Goal: Check status: Check status

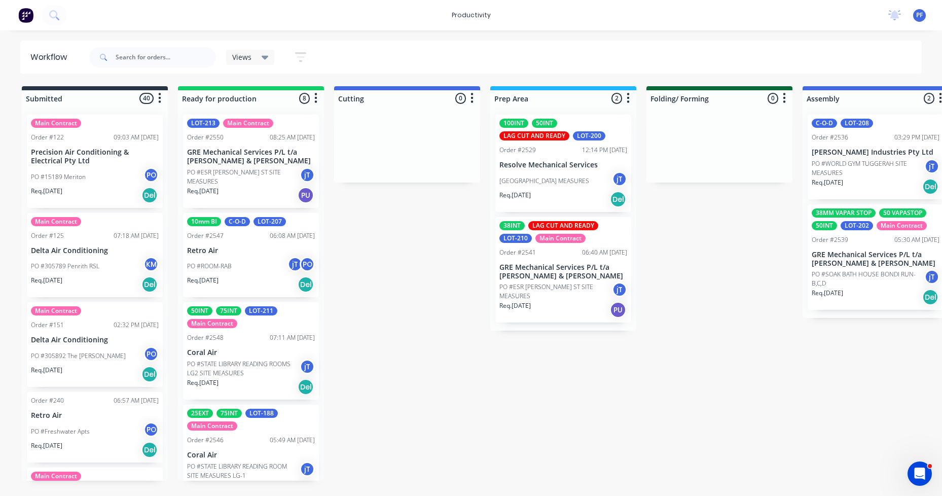
scroll to position [442, 0]
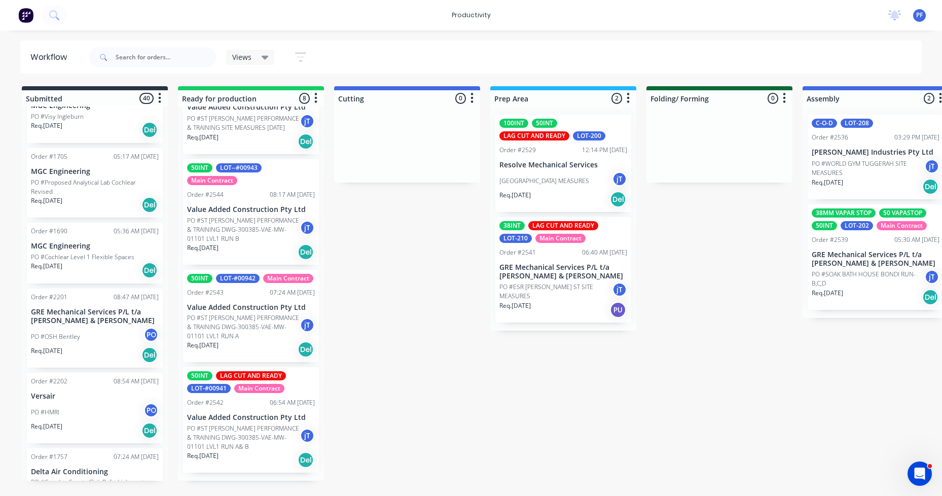
click at [280, 190] on div "08:17 AM [DATE]" at bounding box center [292, 194] width 45 height 9
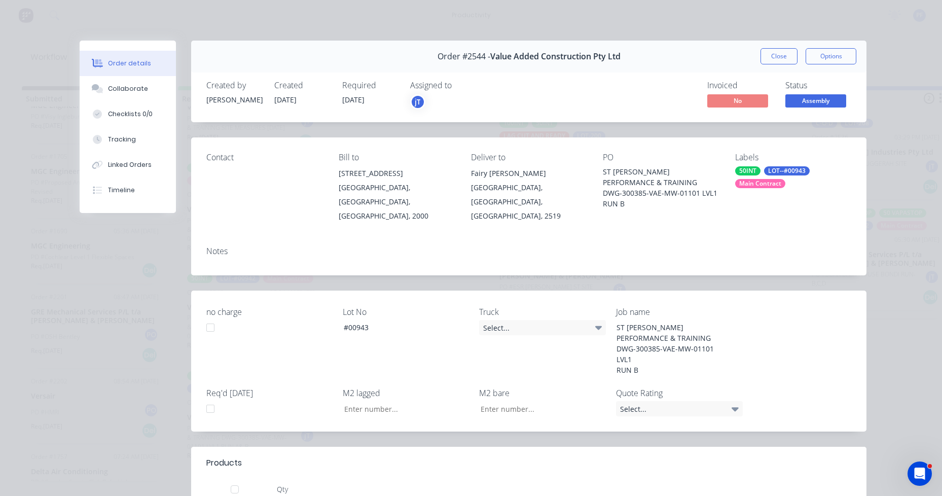
click at [753, 180] on div "Main Contract" at bounding box center [760, 183] width 50 height 9
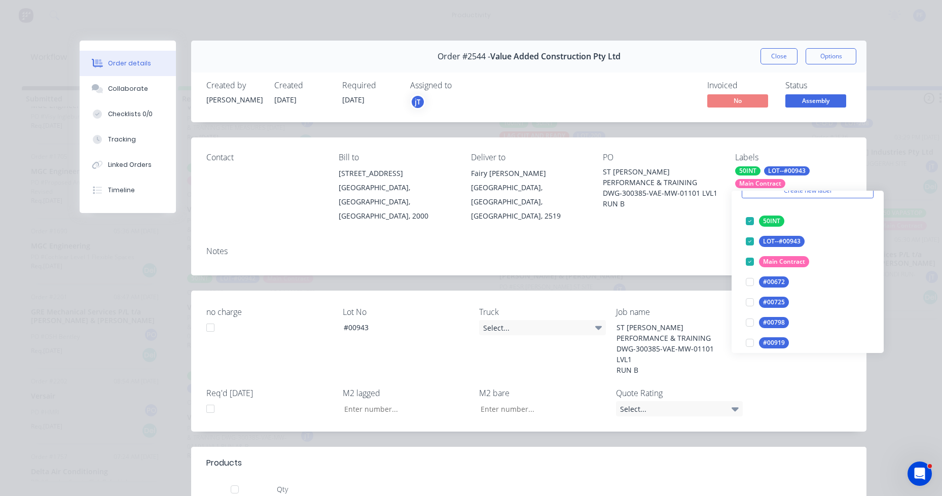
scroll to position [0, 0]
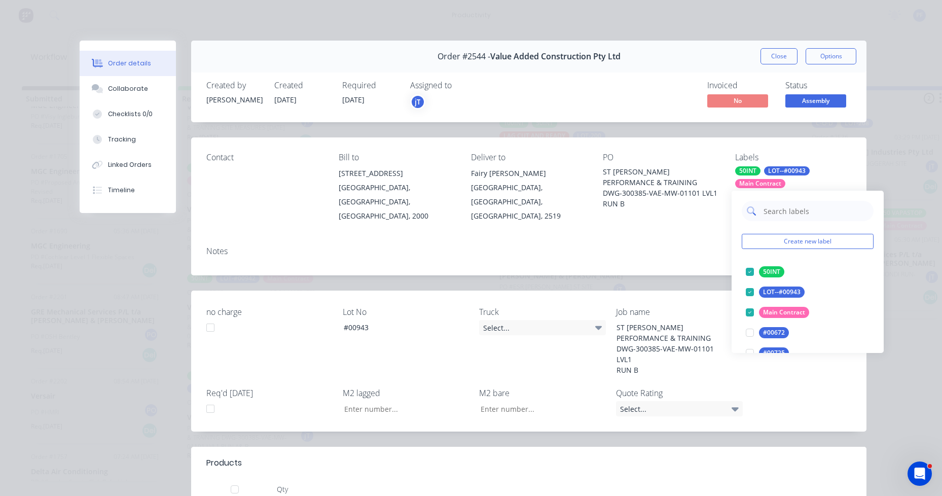
click at [771, 213] on input "text" at bounding box center [815, 211] width 106 height 20
type input "lag cut"
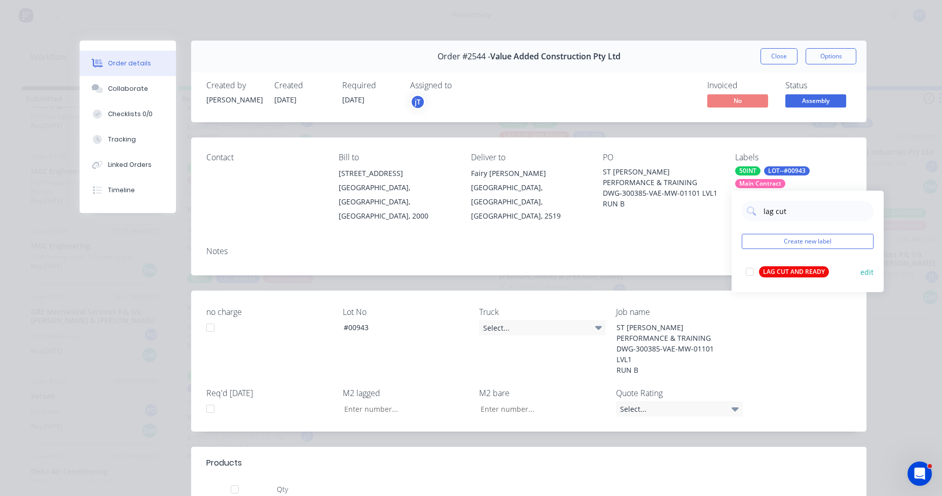
click at [777, 273] on div "LAG CUT AND READY" at bounding box center [794, 271] width 70 height 11
click at [660, 213] on div "Contact Bill to [STREET_ADDRESS], 2000 Deliver to [GEOGRAPHIC_DATA][PERSON_NAME…" at bounding box center [528, 187] width 675 height 101
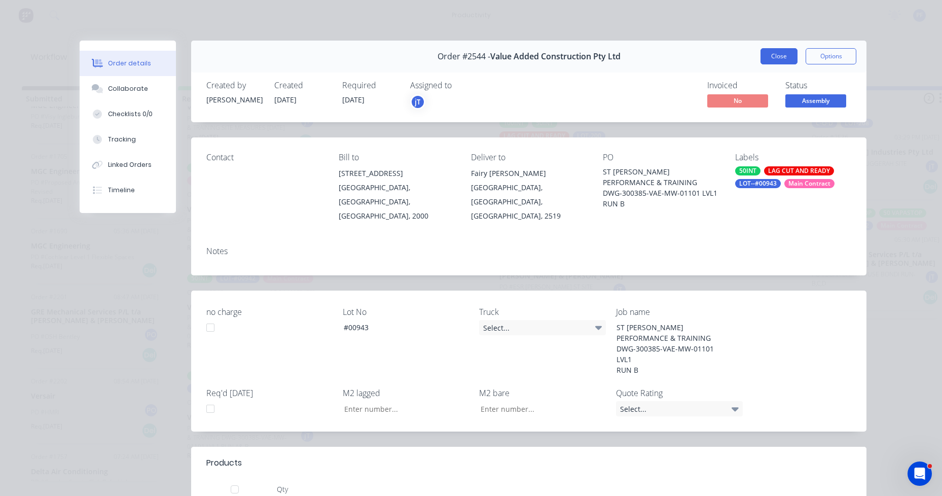
click at [782, 61] on button "Close" at bounding box center [778, 56] width 37 height 16
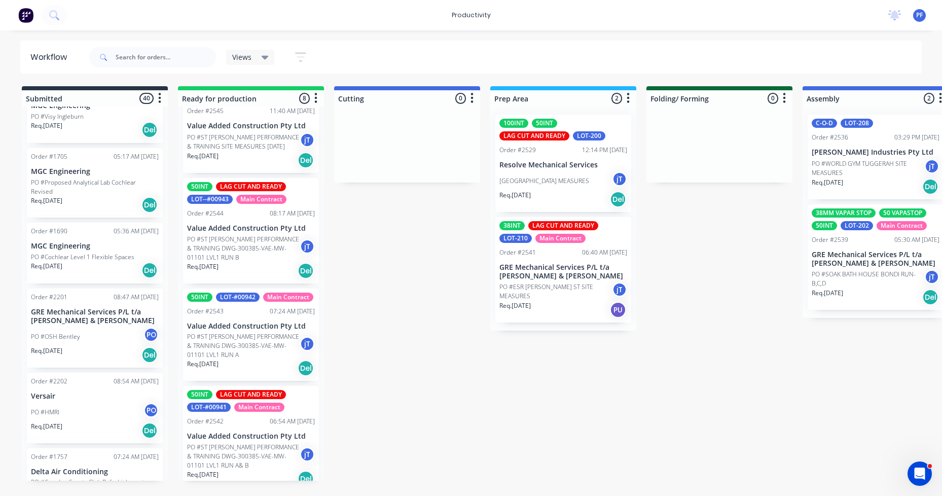
scroll to position [442, 0]
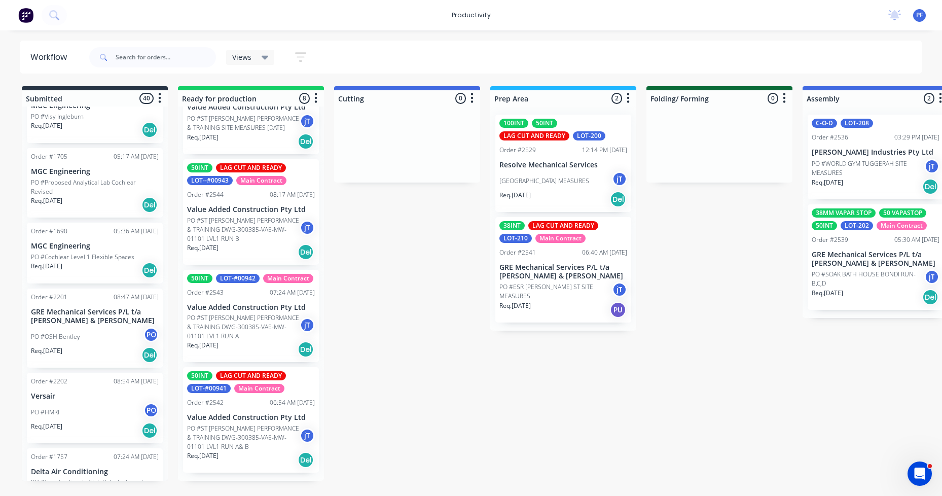
click at [220, 312] on p "Value Added Construction Pty Ltd" at bounding box center [251, 307] width 128 height 9
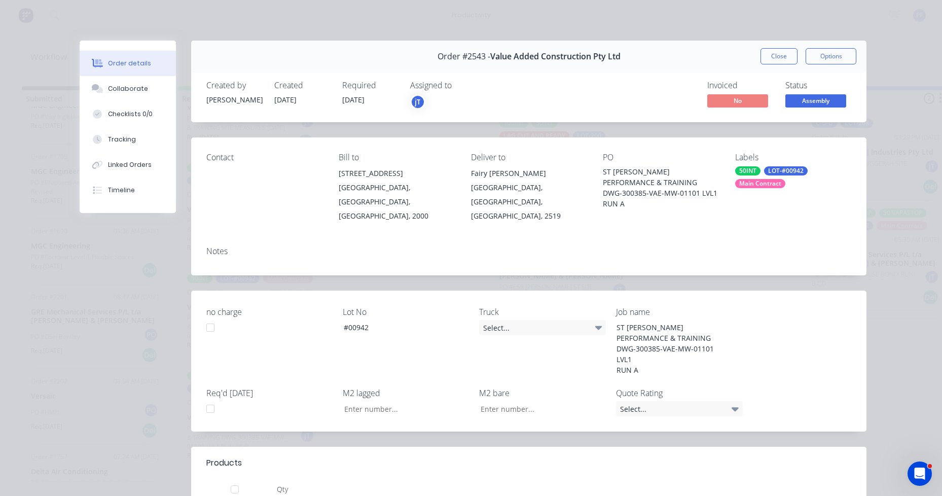
click at [751, 177] on div "50INT LOT-#00942 Main Contract" at bounding box center [793, 177] width 116 height 22
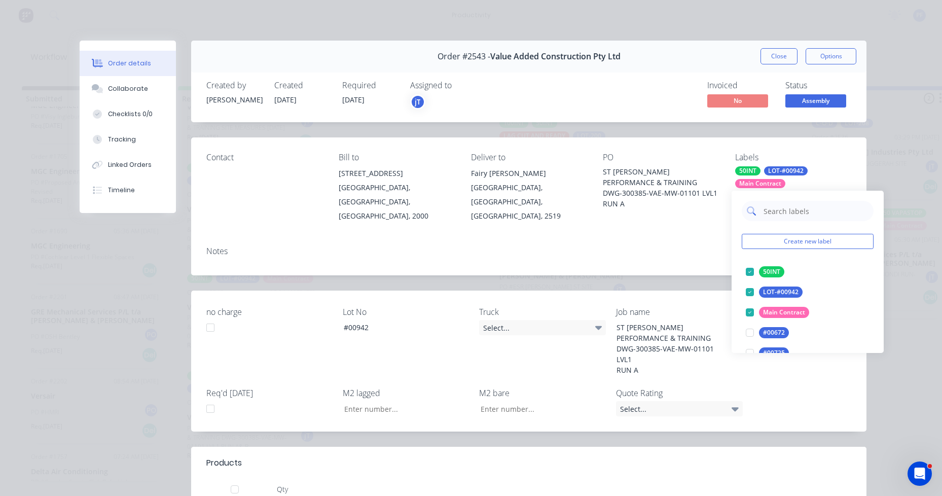
click at [778, 212] on input "text" at bounding box center [815, 211] width 106 height 20
type input "lag cut"
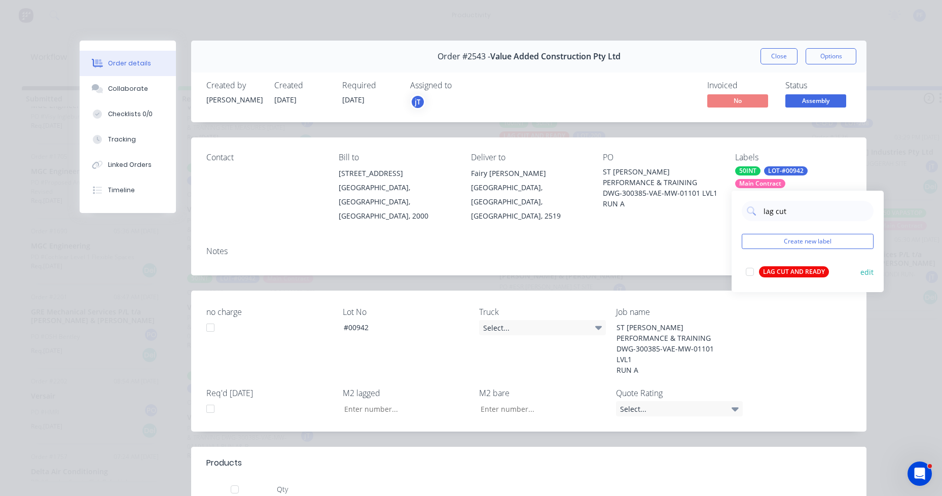
click at [785, 264] on div "LAG CUT AND READY edit" at bounding box center [807, 272] width 132 height 20
click at [769, 277] on button "LAG CUT AND READY" at bounding box center [786, 272] width 91 height 14
drag, startPoint x: 666, startPoint y: 237, endPoint x: 760, endPoint y: 159, distance: 122.1
click at [670, 246] on div "Notes" at bounding box center [528, 251] width 645 height 10
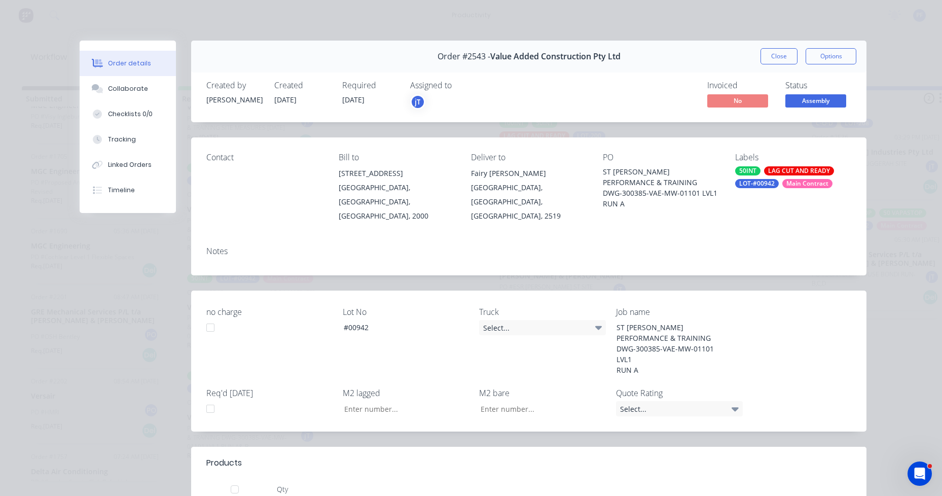
click at [774, 62] on button "Close" at bounding box center [778, 56] width 37 height 16
